Goal: Check status: Check status

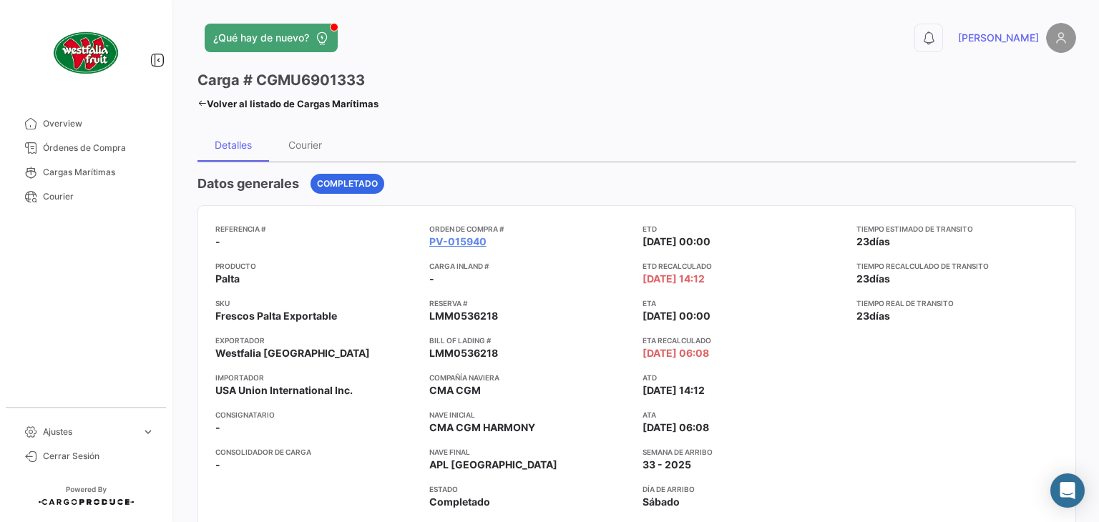
click at [199, 99] on icon at bounding box center [201, 103] width 9 height 9
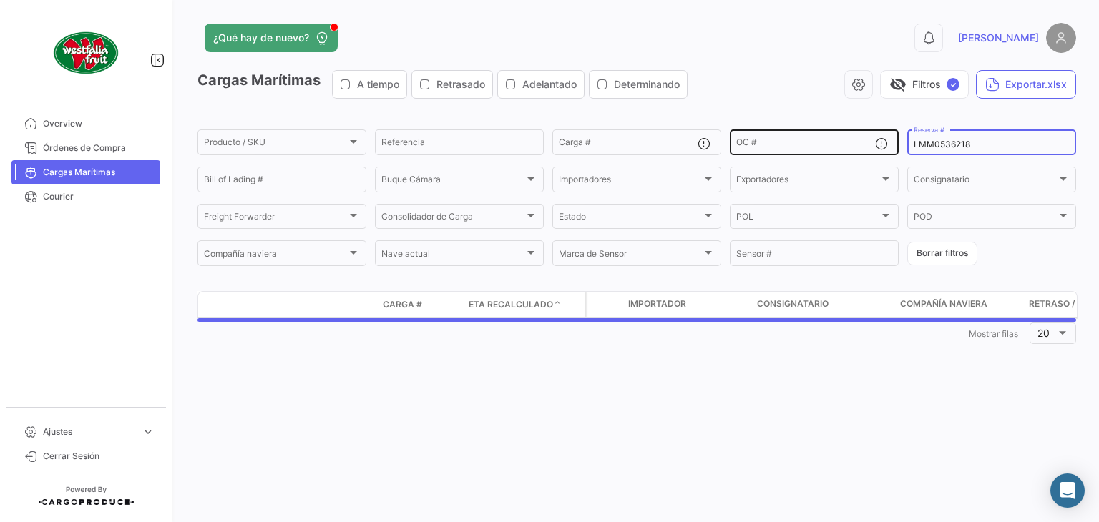
drag, startPoint x: 990, startPoint y: 144, endPoint x: 864, endPoint y: 130, distance: 126.7
click at [0, 0] on div "Producto / SKU Producto / SKU Referencia Carga # OC # LMM0536218 Reserva # Bill…" at bounding box center [0, 0] width 0 height 0
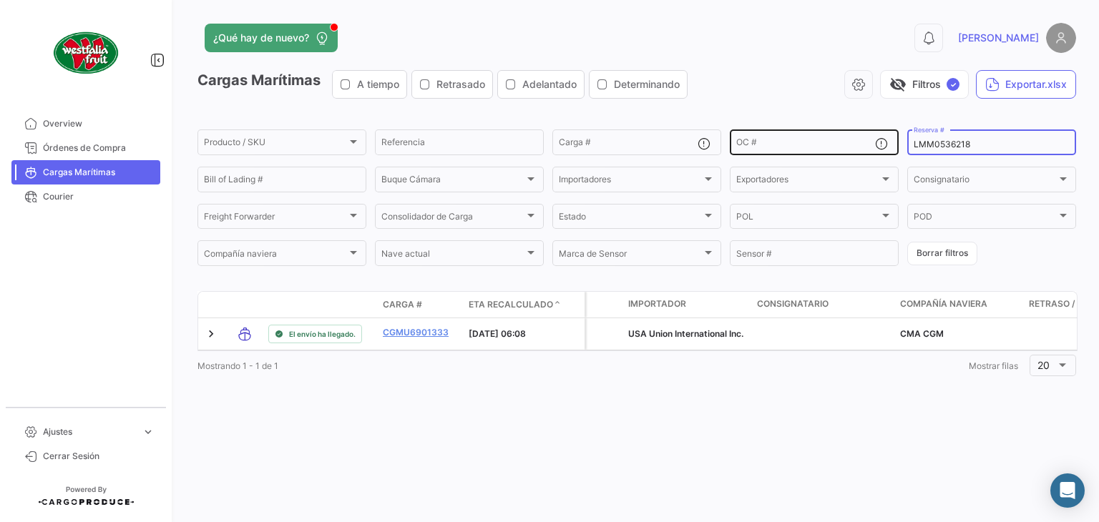
paste input "EBKG13508301"
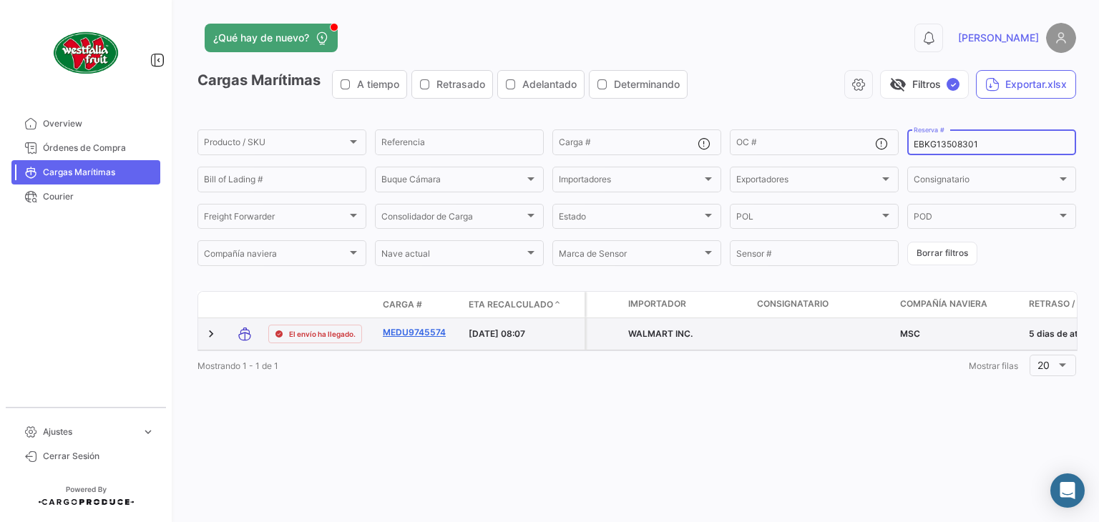
type input "EBKG13508301"
click at [412, 333] on link "MEDU9745574" at bounding box center [420, 332] width 74 height 13
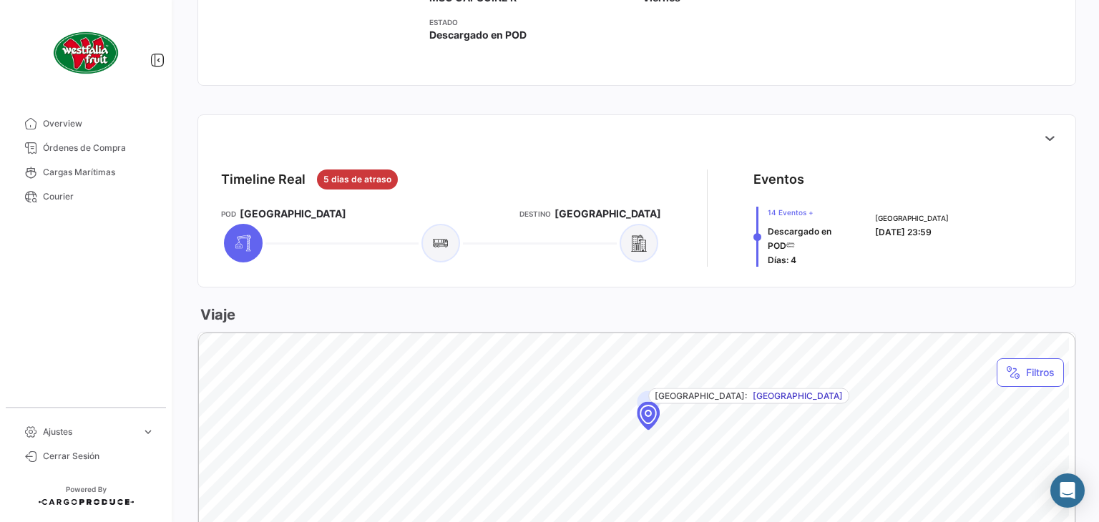
scroll to position [429, 0]
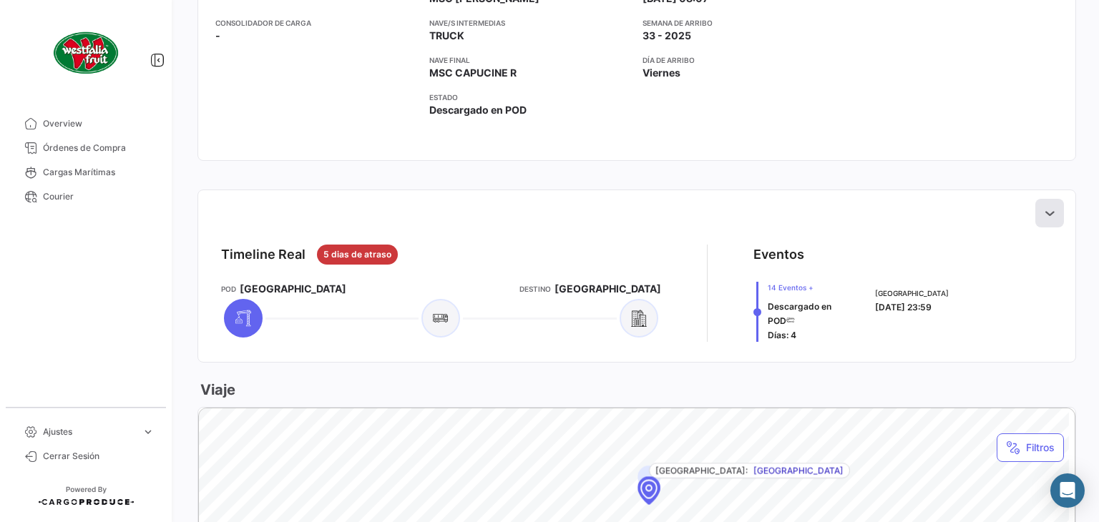
click at [1043, 206] on icon at bounding box center [1050, 213] width 14 height 14
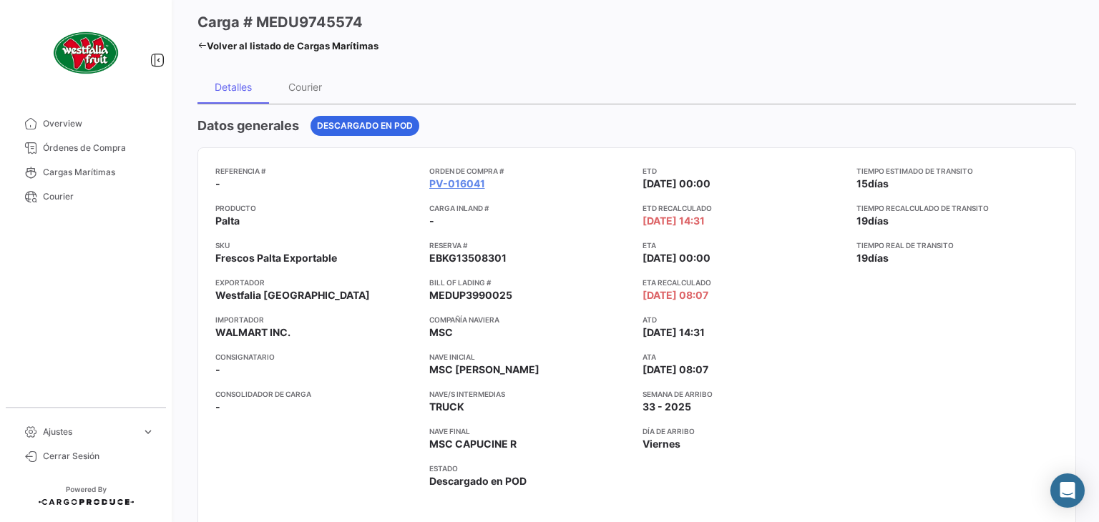
scroll to position [0, 0]
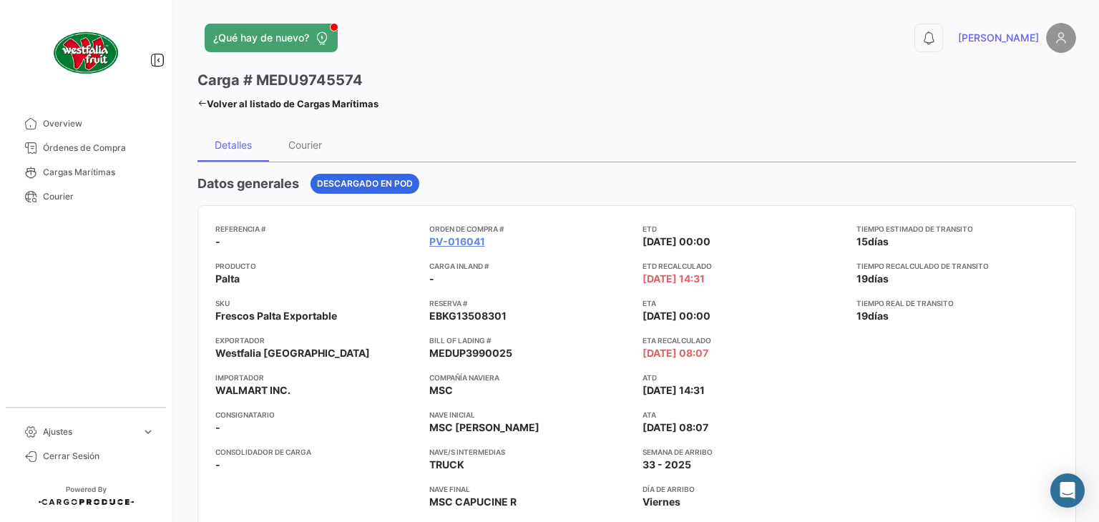
click at [197, 99] on icon at bounding box center [201, 103] width 9 height 9
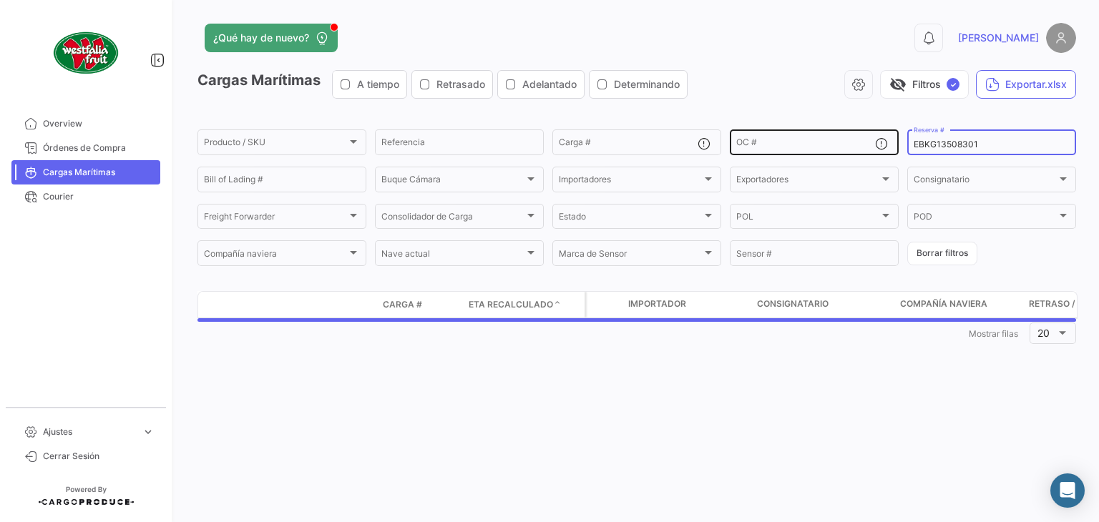
drag, startPoint x: 984, startPoint y: 146, endPoint x: 841, endPoint y: 135, distance: 143.6
click at [0, 0] on div "Producto / SKU Producto / SKU Referencia Carga # OC # EBKG13508301 Reserva # Bi…" at bounding box center [0, 0] width 0 height 0
paste input "PER8687987A"
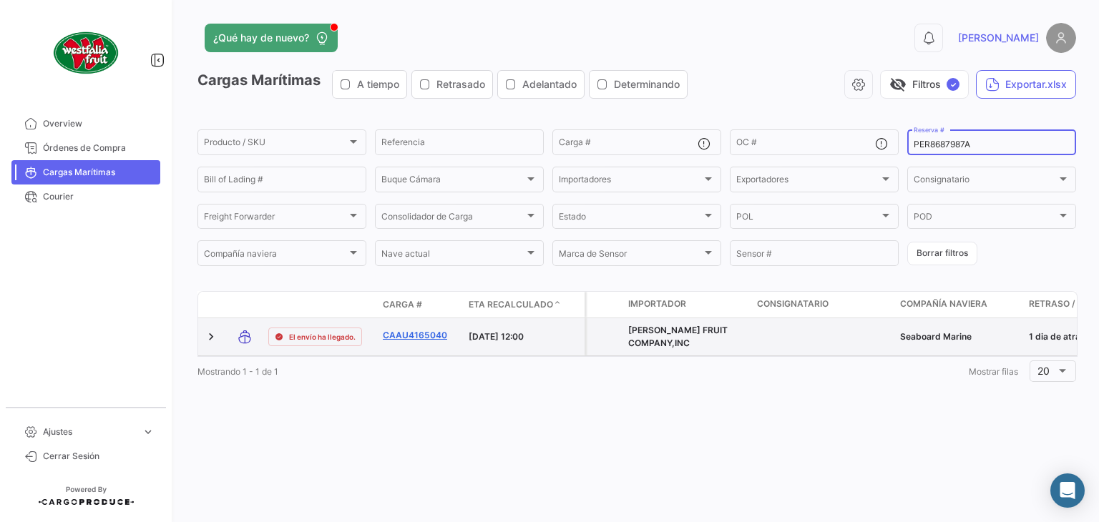
type input "PER8687987A"
click at [406, 330] on link "CAAU4165040" at bounding box center [420, 335] width 74 height 13
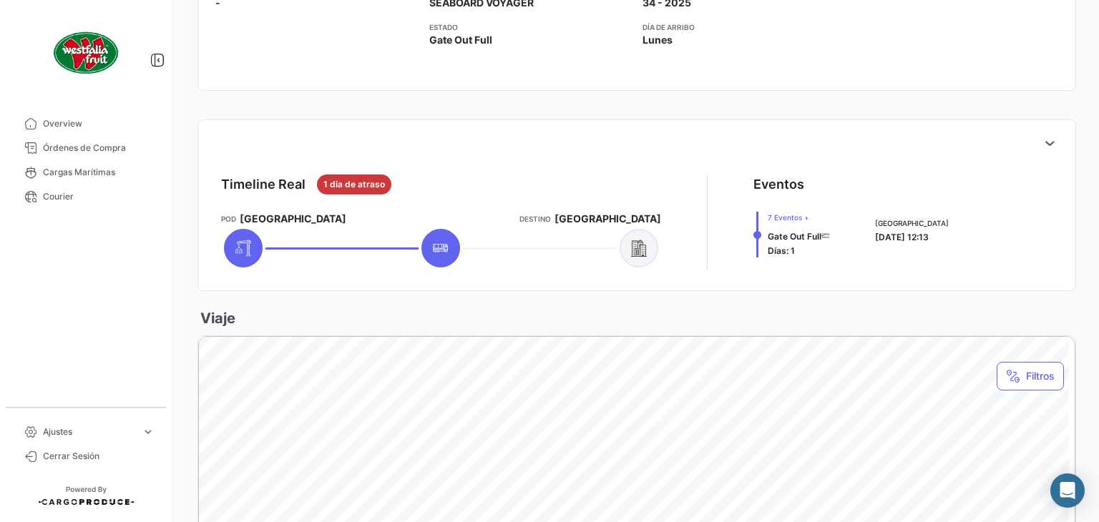
scroll to position [644, 0]
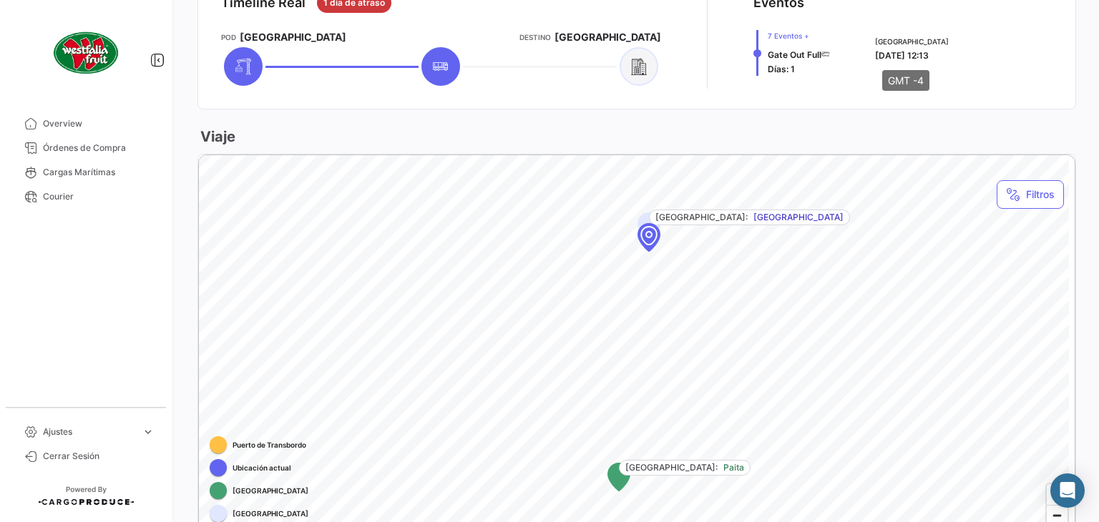
click at [927, 54] on span "[DATE] 12:13" at bounding box center [902, 55] width 54 height 11
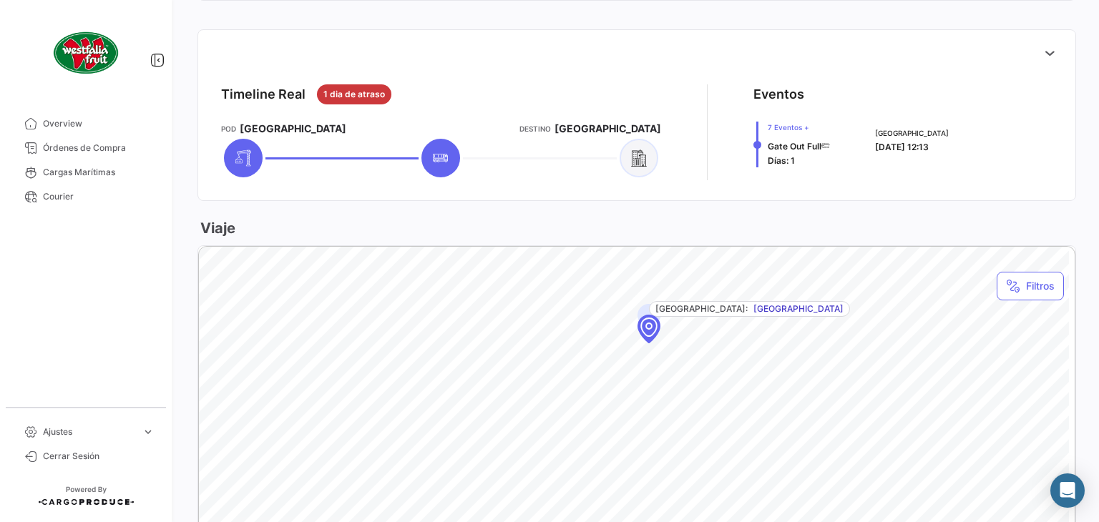
scroll to position [429, 0]
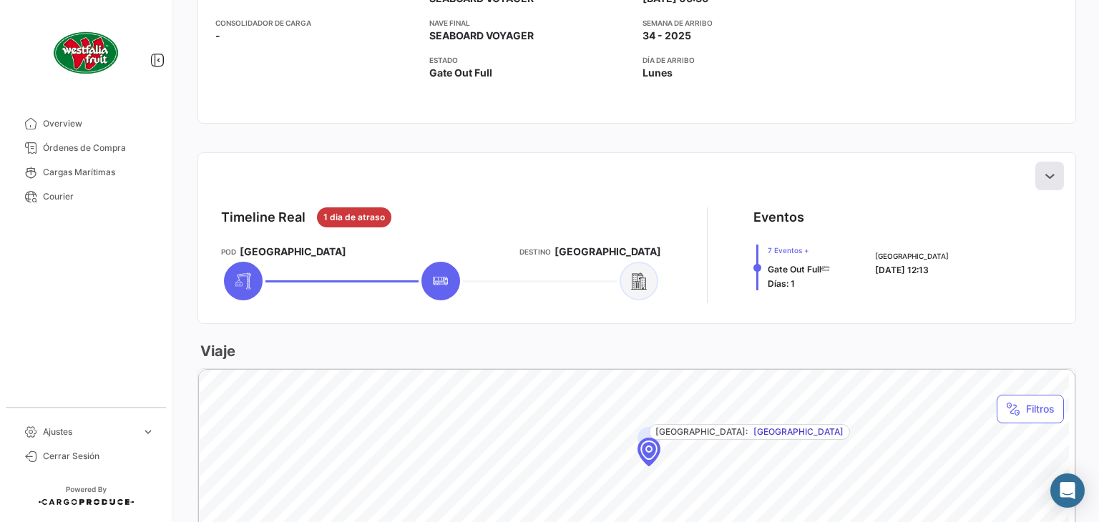
click at [1043, 172] on icon at bounding box center [1050, 176] width 14 height 14
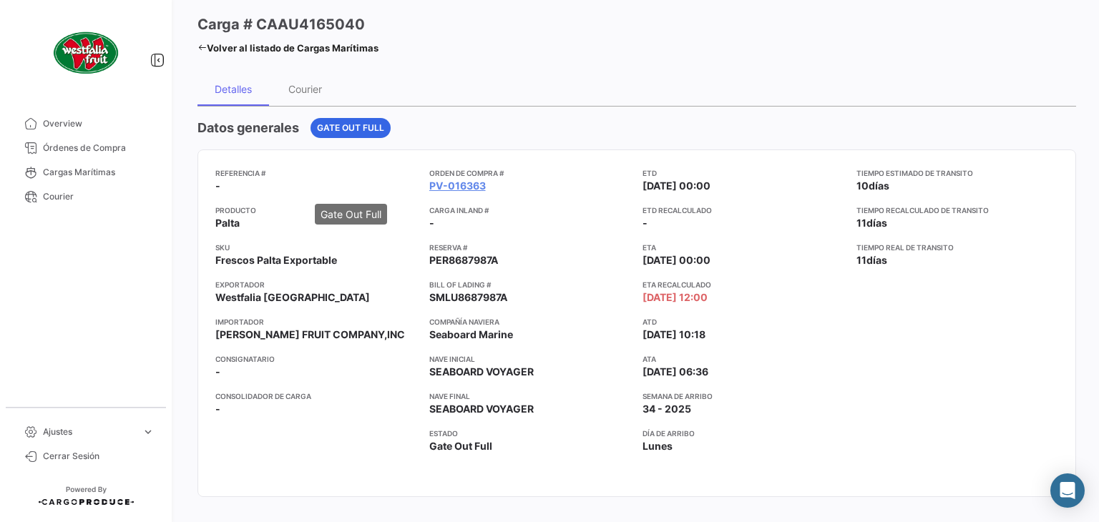
scroll to position [0, 0]
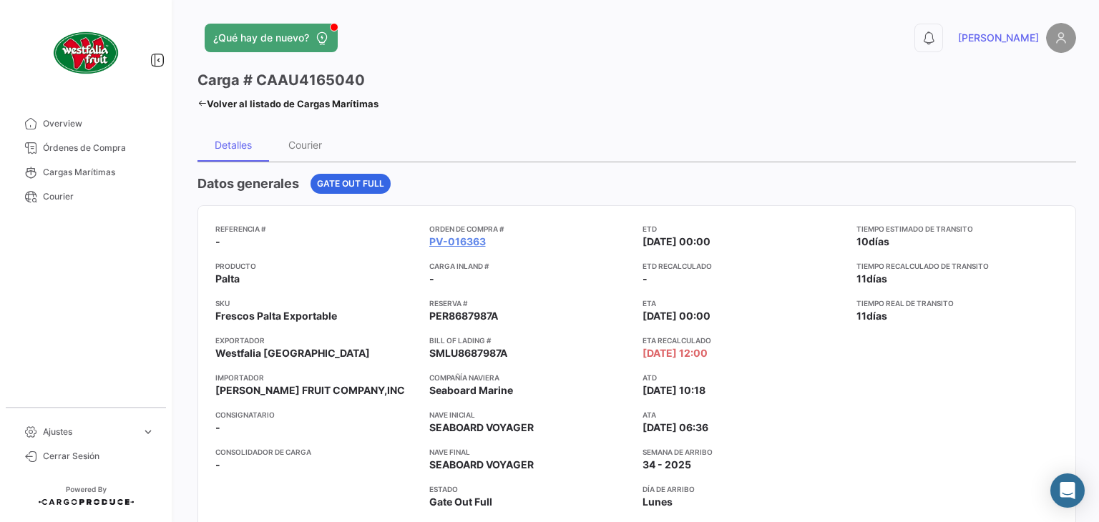
click at [208, 102] on link "Volver al listado de Cargas Marítimas" at bounding box center [287, 104] width 181 height 20
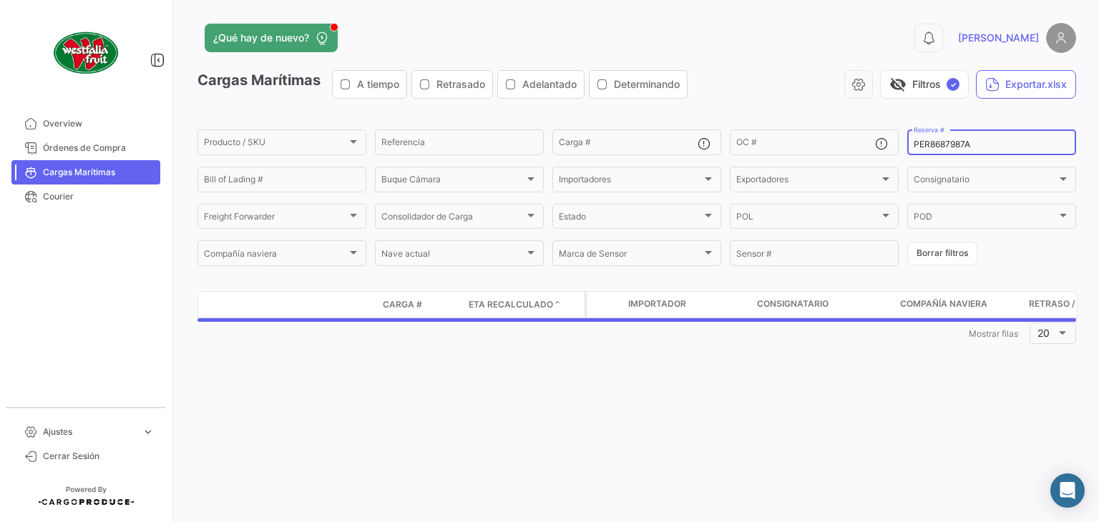
drag, startPoint x: 990, startPoint y: 141, endPoint x: 902, endPoint y: 146, distance: 87.4
click at [915, 150] on input "PER8687987A" at bounding box center [992, 145] width 156 height 10
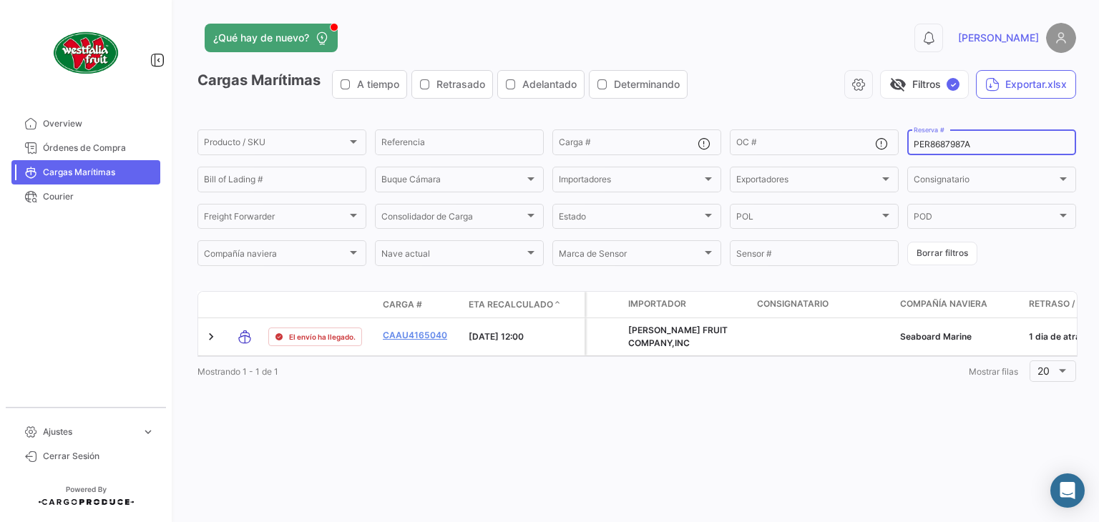
paste input "91735"
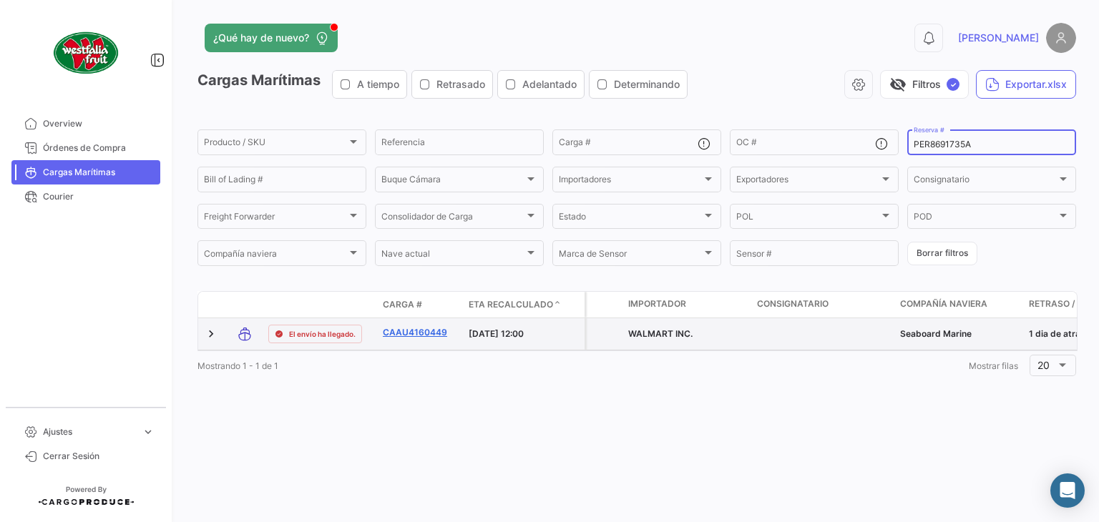
type input "PER8691735A"
click at [435, 333] on link "CAAU4160449" at bounding box center [420, 332] width 74 height 13
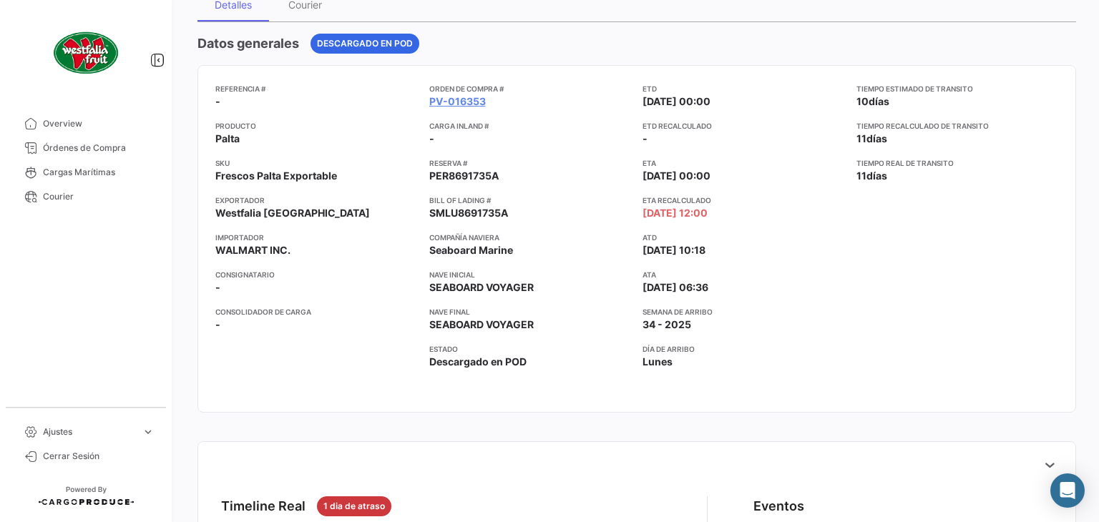
scroll to position [358, 0]
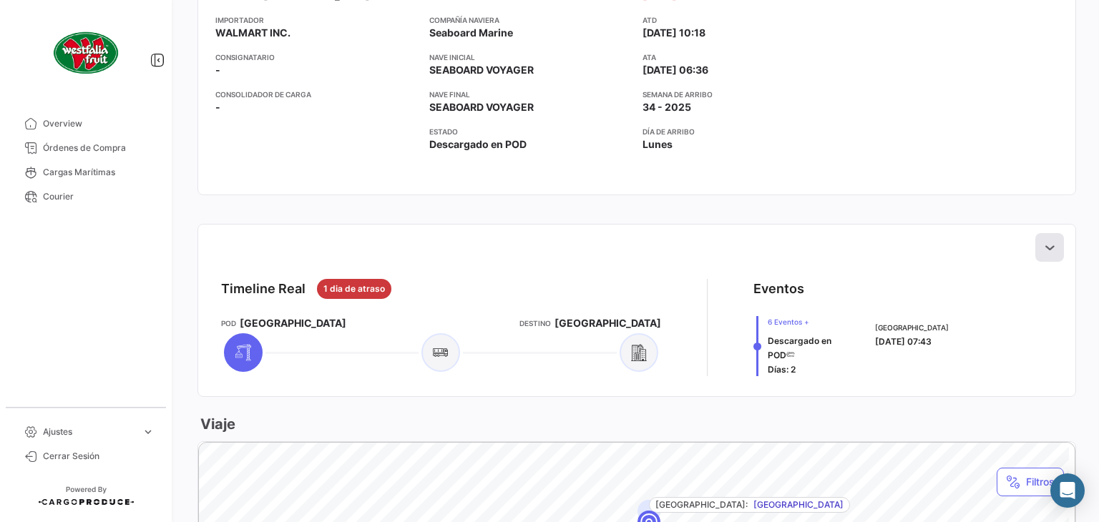
click at [1043, 250] on icon at bounding box center [1050, 247] width 14 height 14
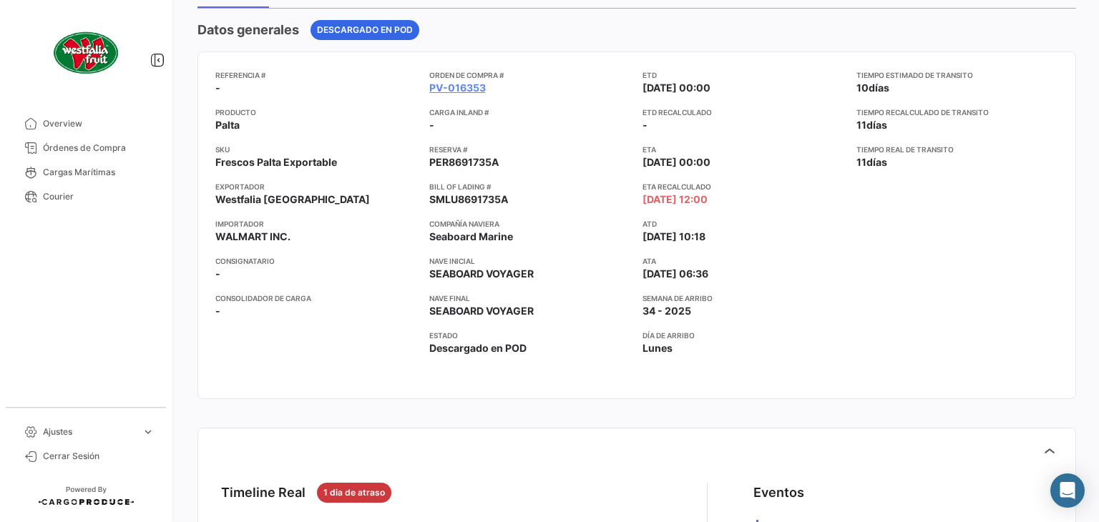
scroll to position [72, 0]
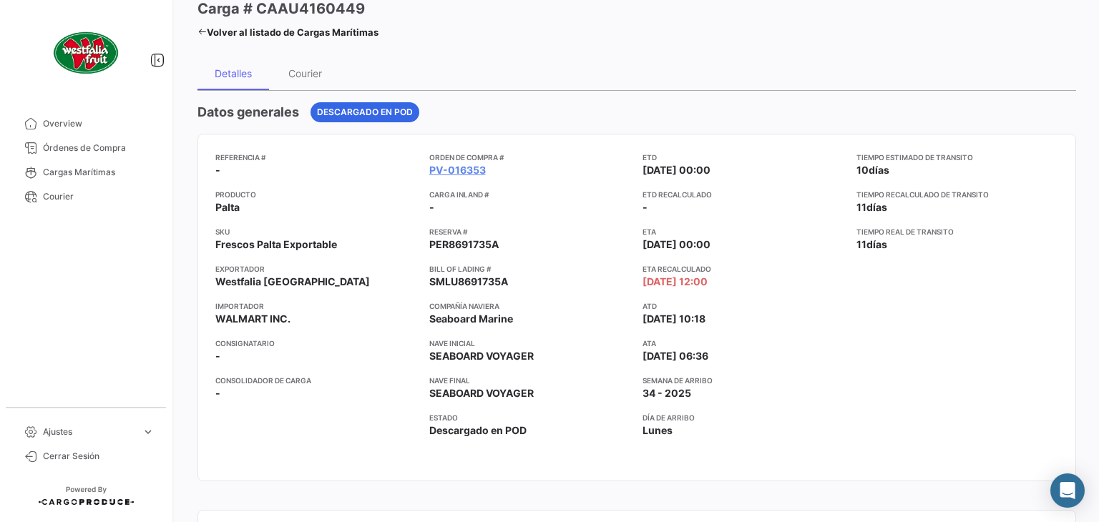
click at [197, 31] on div "¿Qué hay de nuevo? 0 [PERSON_NAME] # CAAU4160449 Volver al listado de Cargas Ma…" at bounding box center [637, 261] width 924 height 522
click at [197, 31] on icon at bounding box center [201, 31] width 9 height 9
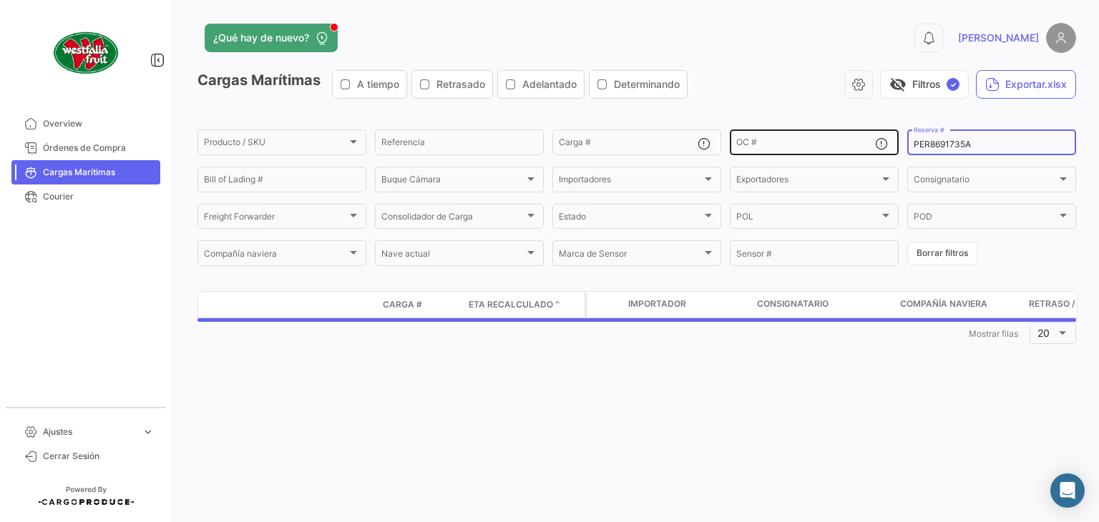
drag, startPoint x: 969, startPoint y: 148, endPoint x: 872, endPoint y: 136, distance: 98.1
click at [0, 0] on div "Producto / SKU Producto / SKU Referencia Carga # OC # PER8691735A Reserva # Bil…" at bounding box center [0, 0] width 0 height 0
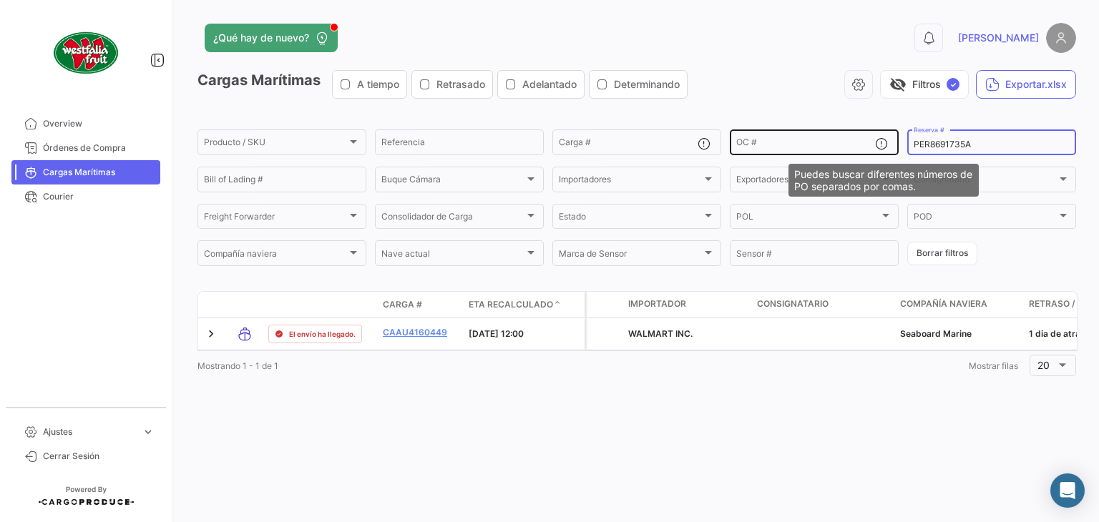
paste input "EBKG13523060"
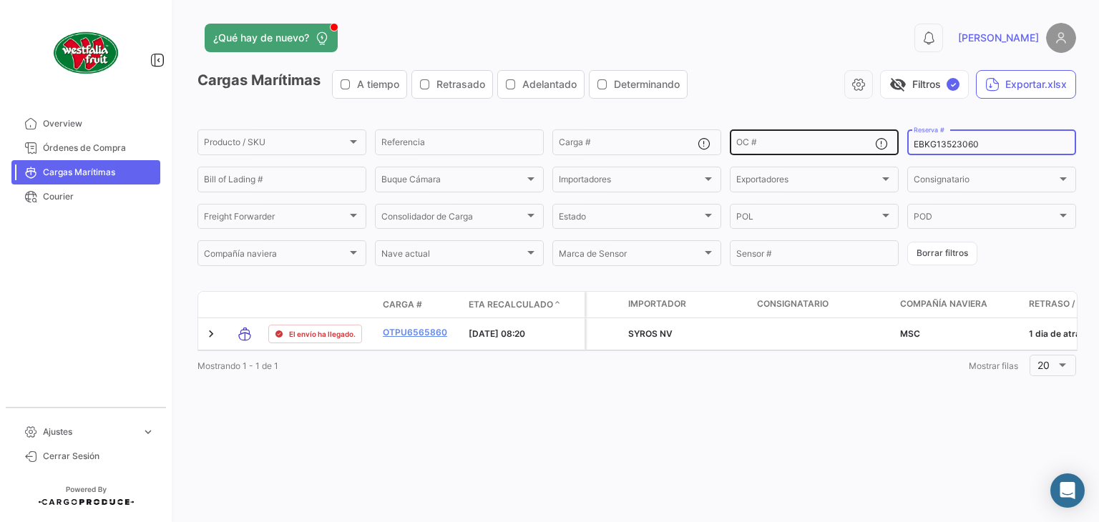
drag, startPoint x: 990, startPoint y: 141, endPoint x: 869, endPoint y: 139, distance: 120.2
click at [0, 0] on div "Producto / SKU Producto / SKU Referencia Carga # OC # EBKG13523060 Reserva # Bi…" at bounding box center [0, 0] width 0 height 0
paste input "16192445"
type input "16192445"
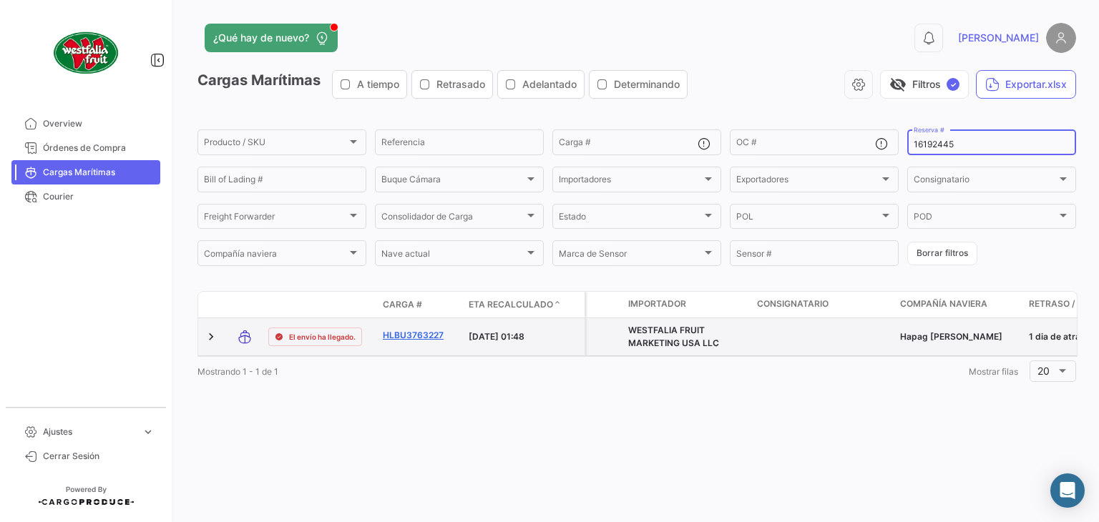
click at [421, 334] on link "HLBU3763227" at bounding box center [420, 335] width 74 height 13
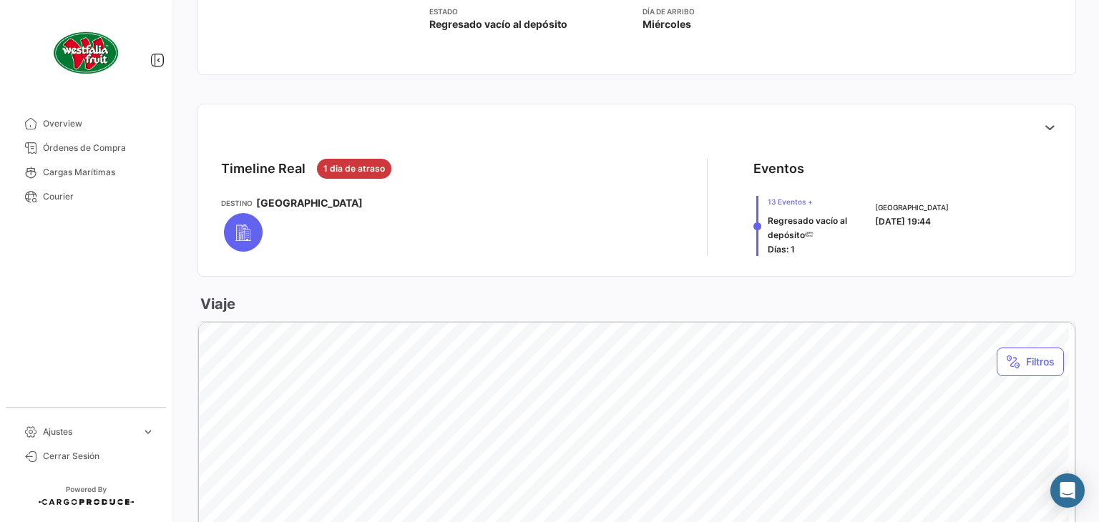
scroll to position [429, 0]
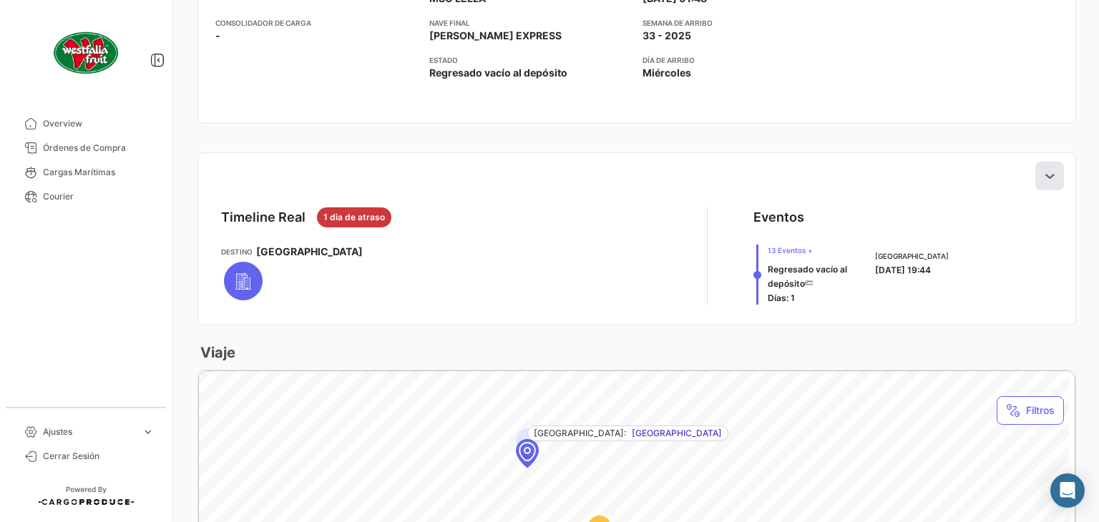
click at [1043, 178] on icon at bounding box center [1050, 176] width 14 height 14
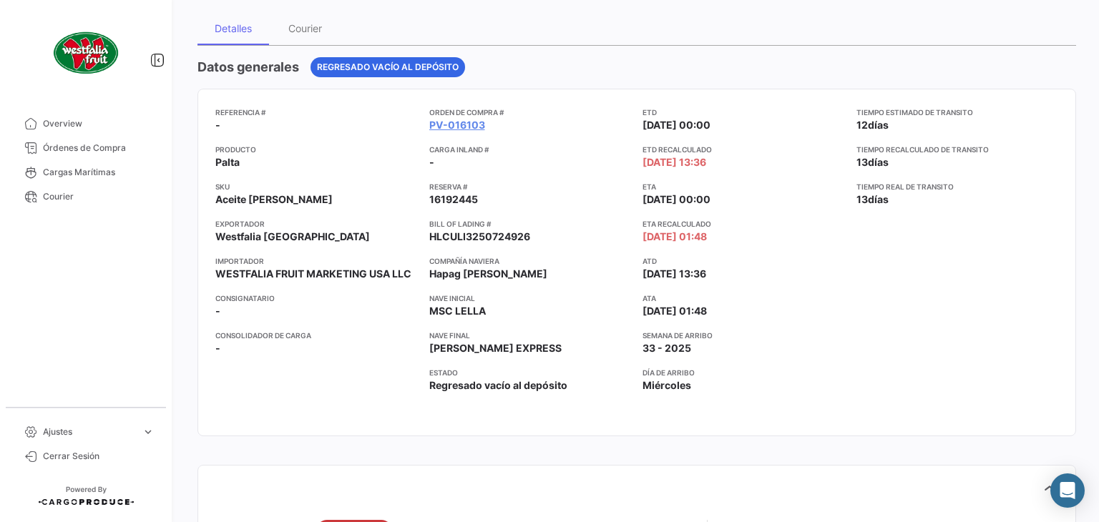
scroll to position [0, 0]
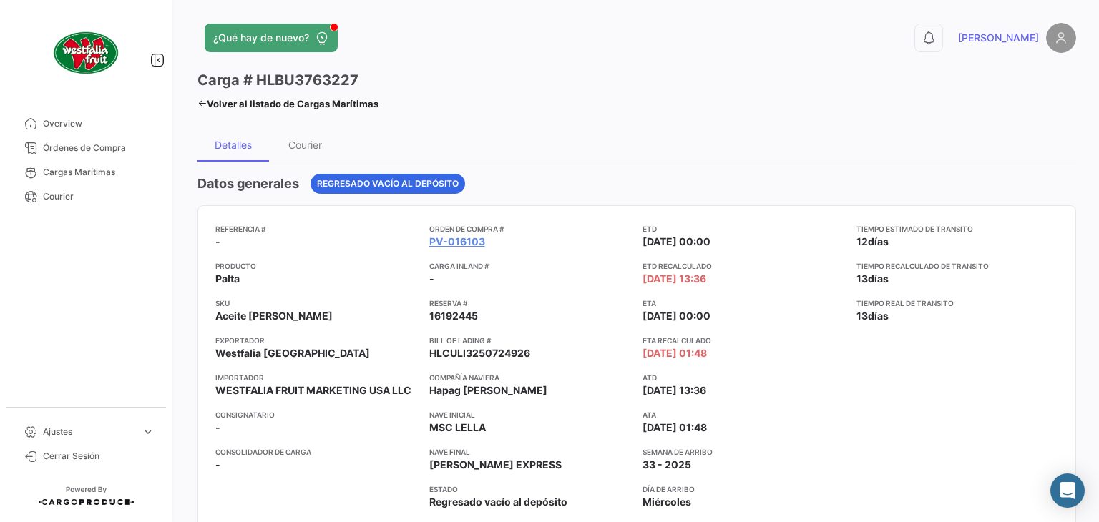
click at [205, 104] on icon at bounding box center [201, 103] width 9 height 9
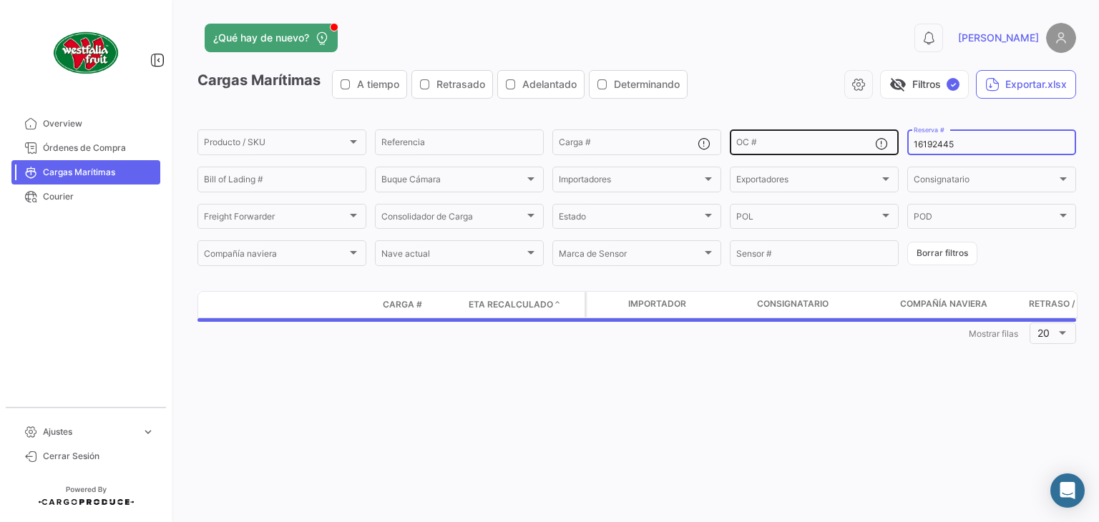
drag, startPoint x: 972, startPoint y: 140, endPoint x: 896, endPoint y: 147, distance: 76.1
click at [0, 0] on div "Producto / SKU Producto / SKU Referencia Carga # OC # 16192445 Reserva # Bill o…" at bounding box center [0, 0] width 0 height 0
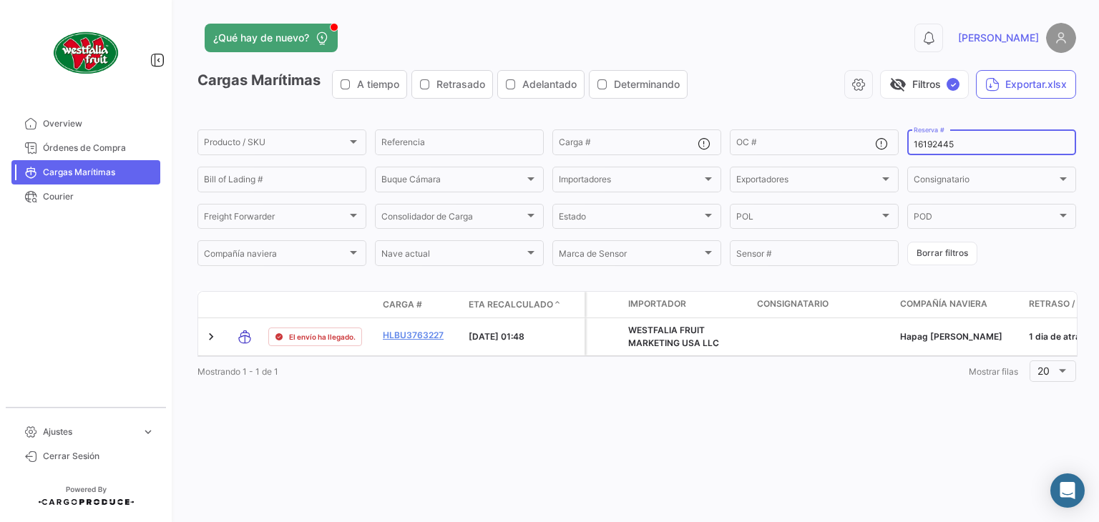
paste input "2763168220"
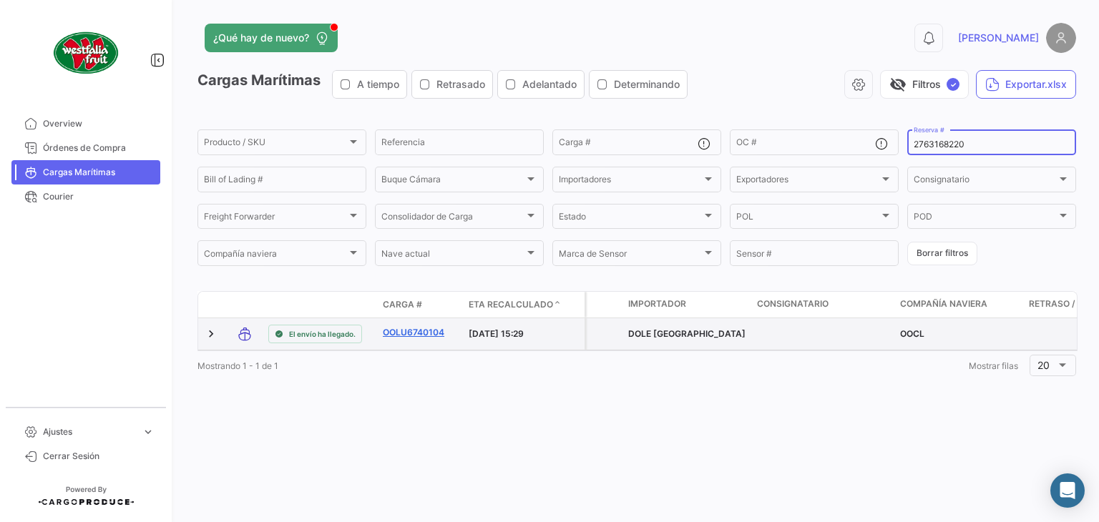
type input "2763168220"
click at [416, 330] on link "OOLU6740104" at bounding box center [420, 332] width 74 height 13
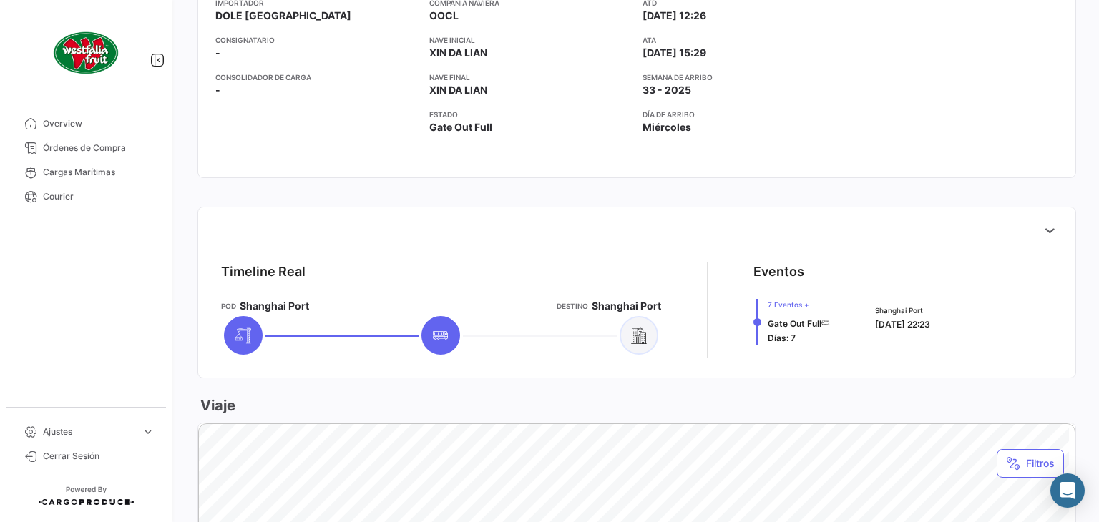
scroll to position [501, 0]
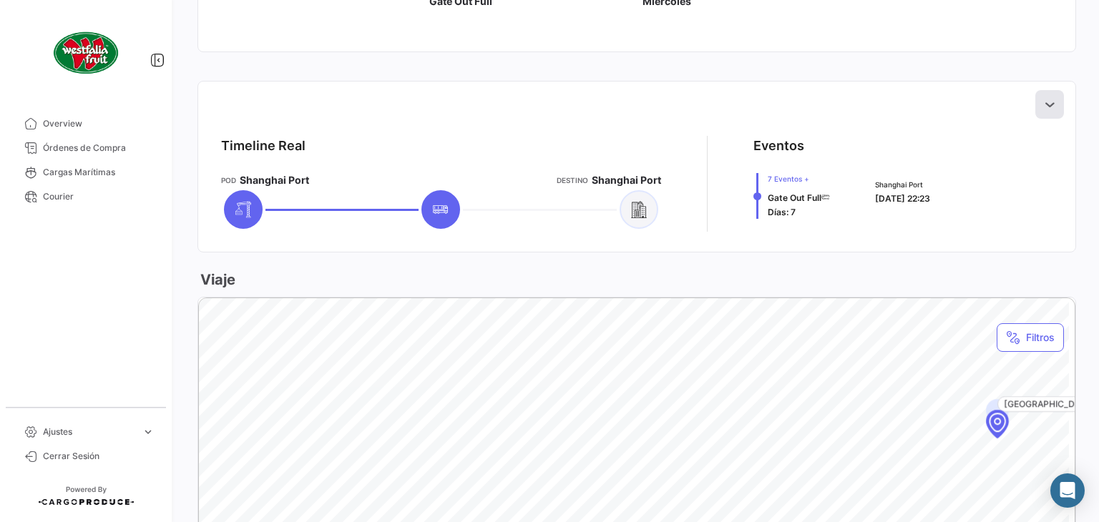
click at [1043, 103] on icon at bounding box center [1050, 104] width 14 height 14
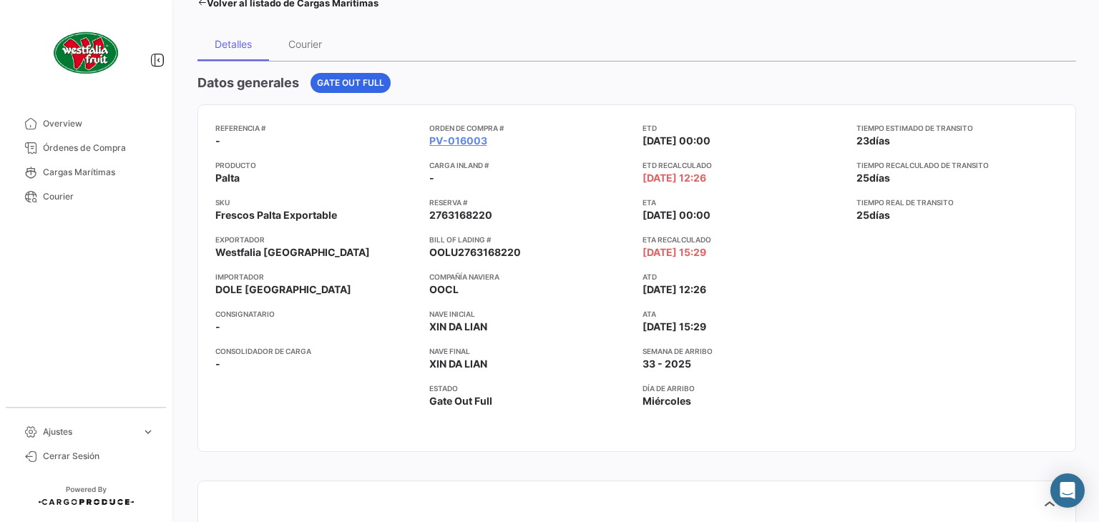
scroll to position [0, 0]
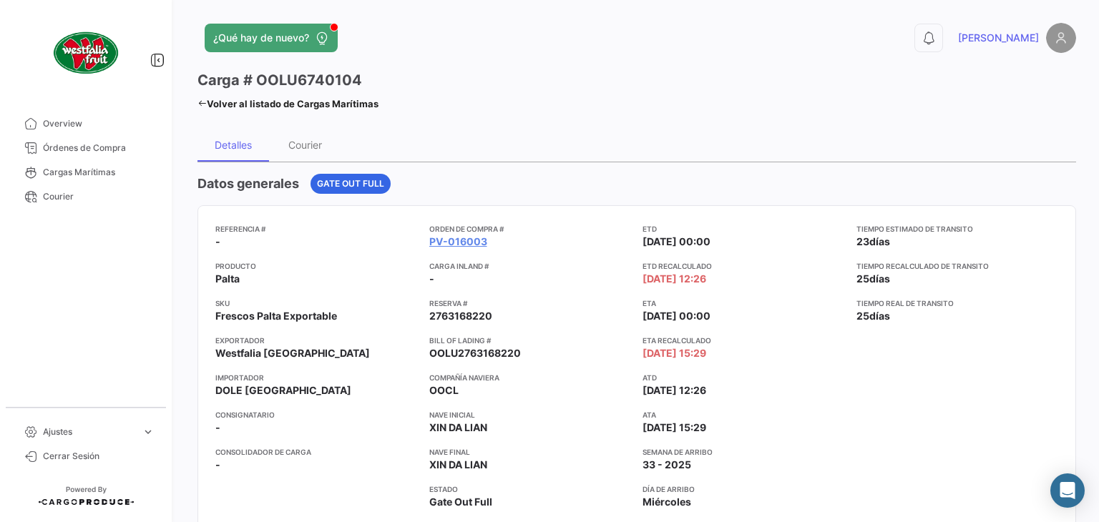
click at [198, 104] on icon at bounding box center [201, 103] width 9 height 9
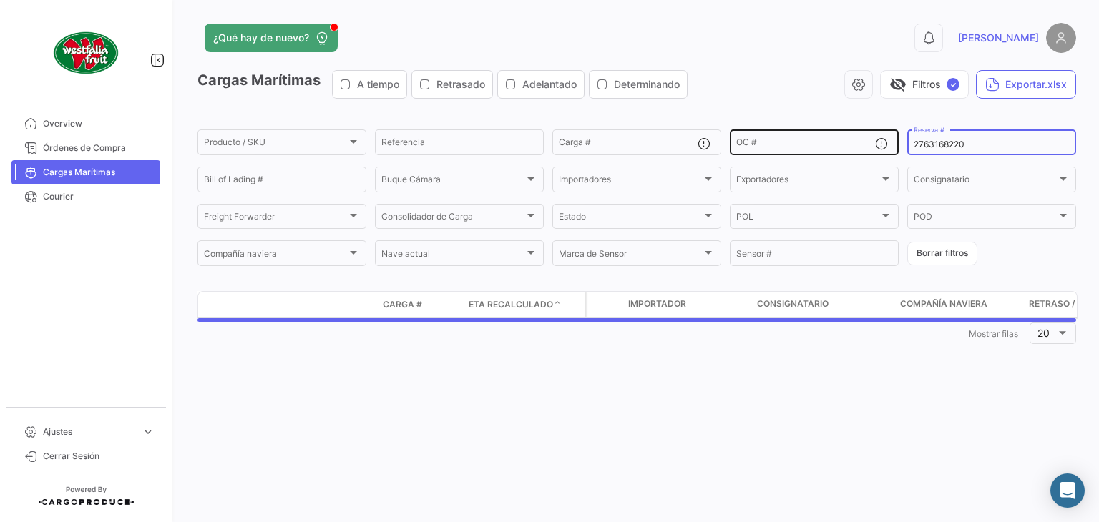
drag, startPoint x: 977, startPoint y: 147, endPoint x: 897, endPoint y: 139, distance: 79.8
click at [0, 0] on div "Producto / SKU Producto / SKU Referencia Carga # OC # 2763168220 Reserva # Bill…" at bounding box center [0, 0] width 0 height 0
paste input "30991337"
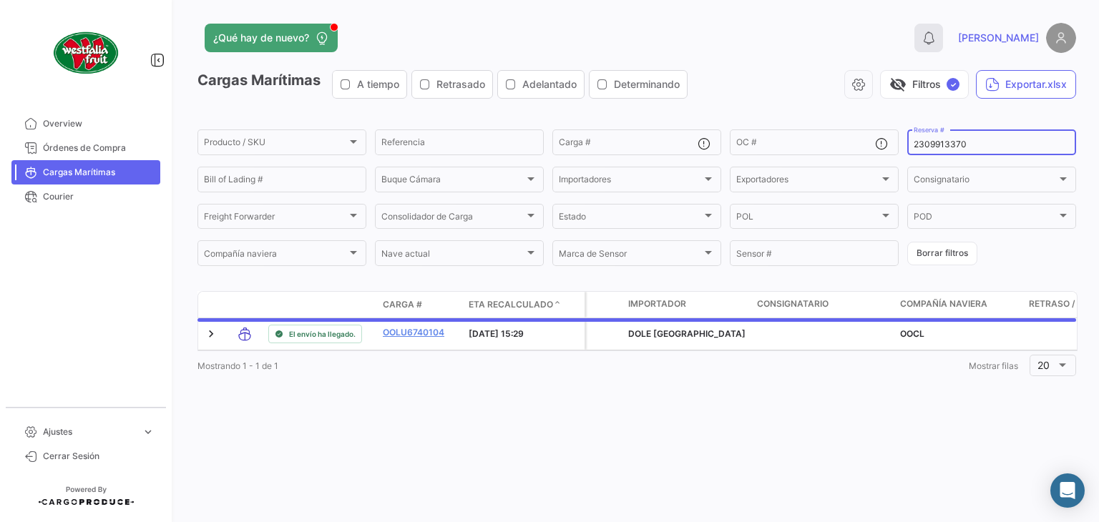
type input "2309913370"
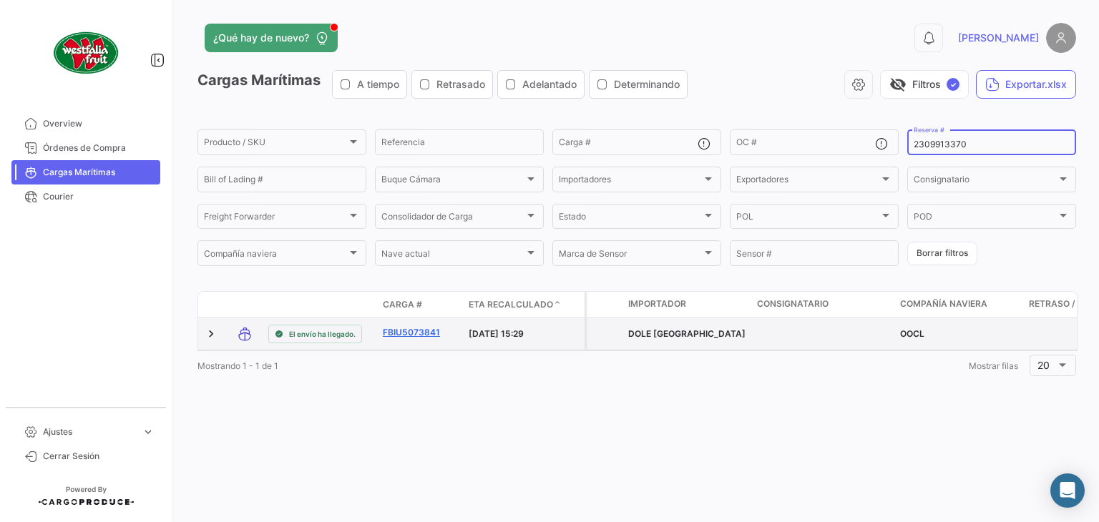
click at [406, 327] on link "FBIU5073841" at bounding box center [420, 332] width 74 height 13
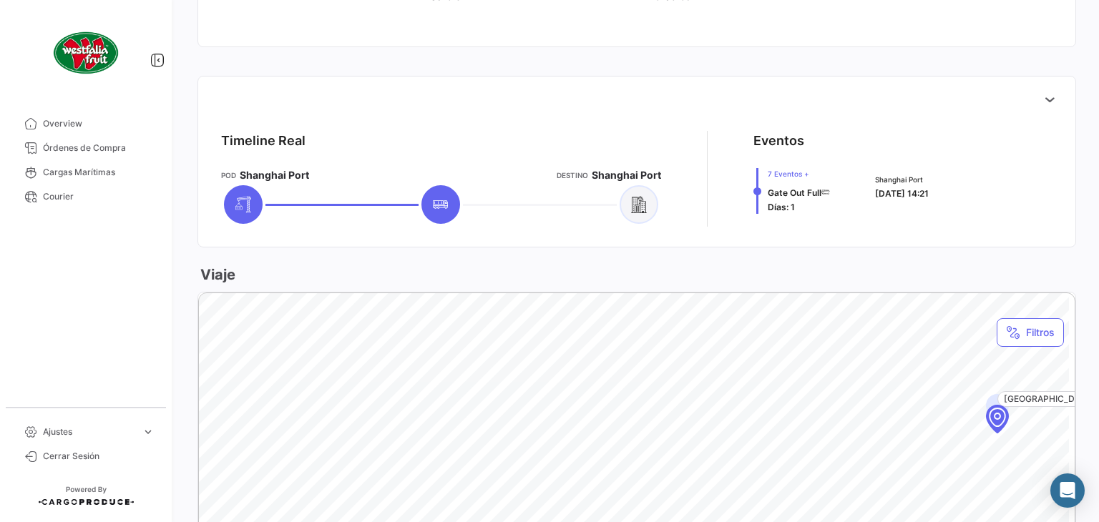
scroll to position [501, 0]
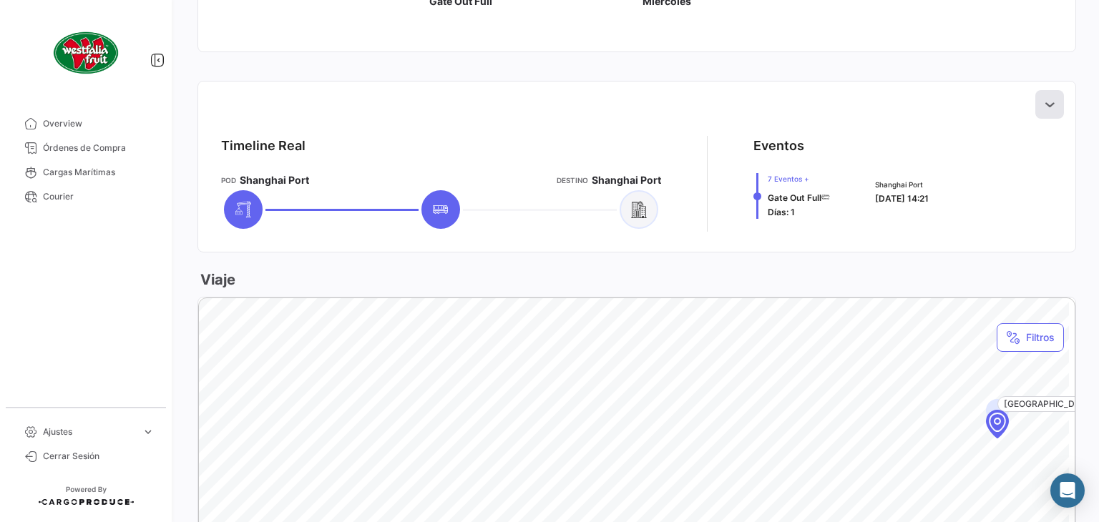
click at [1043, 104] on icon at bounding box center [1050, 104] width 14 height 14
